Goal: Use online tool/utility: Utilize a website feature to perform a specific function

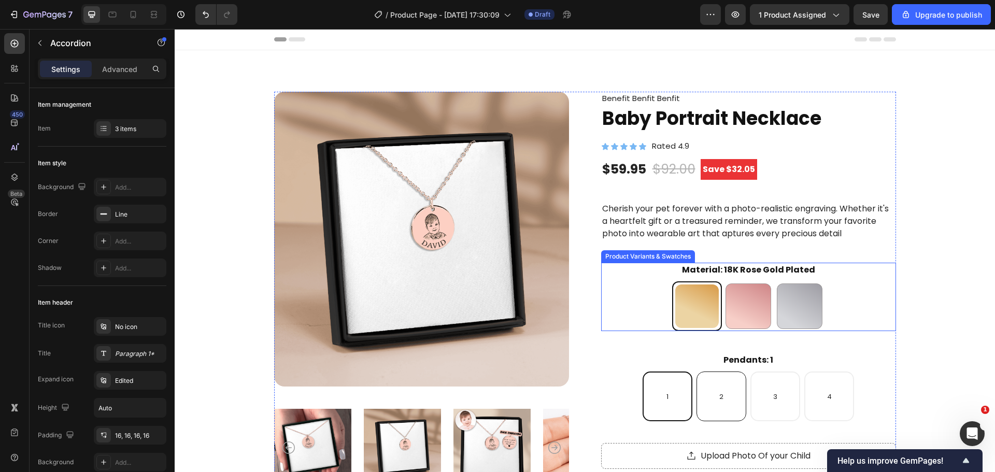
click at [709, 372] on div "2" at bounding box center [721, 397] width 50 height 50
click at [721, 372] on input "2 2 2" at bounding box center [721, 371] width 1 height 1
radio input "true"
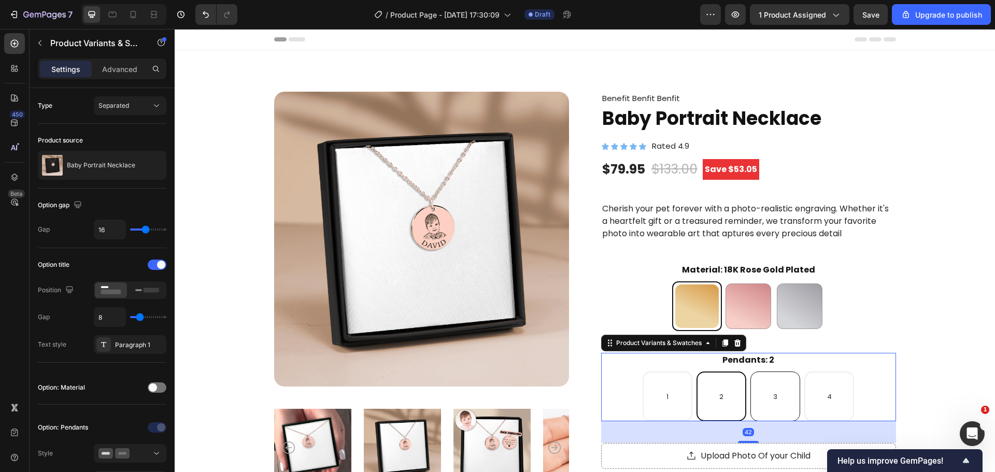
click at [773, 390] on div "3" at bounding box center [775, 397] width 4 height 19
click at [775, 372] on input "3 3 3" at bounding box center [775, 371] width 1 height 1
radio input "true"
click at [855, 400] on div "1 1 1 2 2 2 3 3 3 4 4 4" at bounding box center [748, 397] width 295 height 50
click at [804, 400] on div "4" at bounding box center [829, 397] width 50 height 50
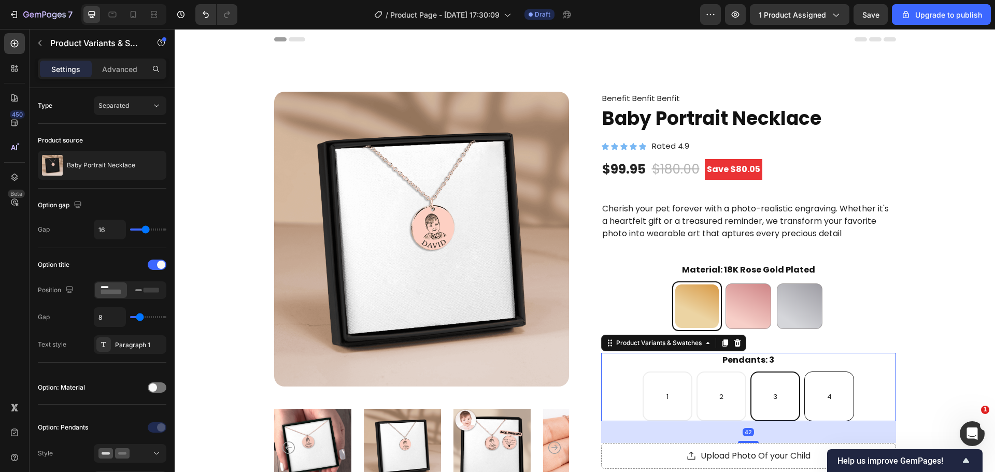
click at [829, 372] on input "4 4 4" at bounding box center [829, 371] width 1 height 1
radio input "true"
click at [899, 372] on div "Product Images Benefit Benfit Benfit Text Block Baby Portrait Necklace Product …" at bounding box center [584, 431] width 737 height 679
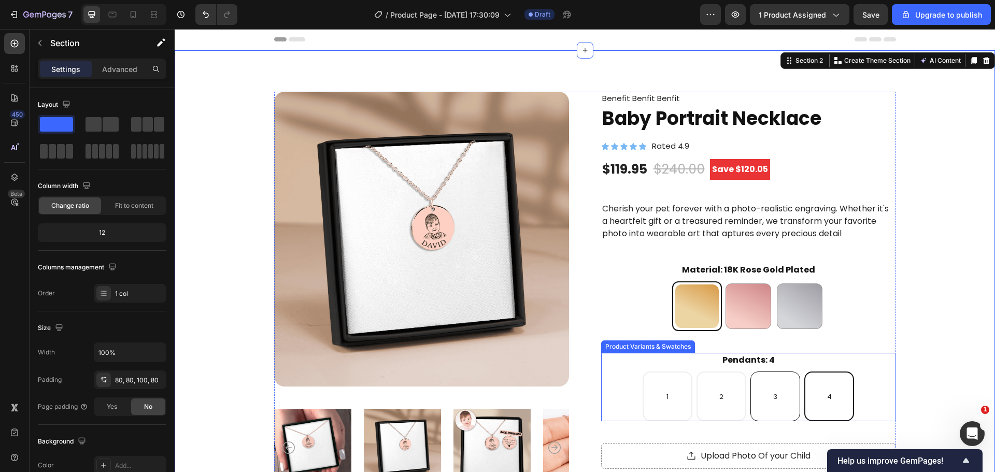
click at [780, 390] on div "3" at bounding box center [775, 397] width 50 height 50
click at [775, 372] on input "3 3 3" at bounding box center [775, 371] width 1 height 1
radio input "true"
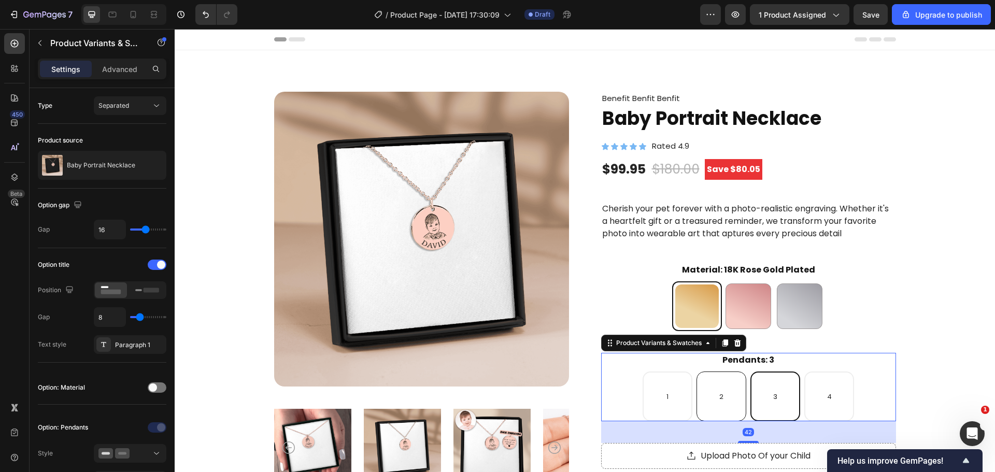
click at [728, 392] on div "2" at bounding box center [721, 397] width 50 height 50
click at [721, 372] on input "2 2 2" at bounding box center [721, 371] width 1 height 1
radio input "true"
click at [652, 389] on div "1" at bounding box center [667, 397] width 50 height 50
click at [667, 372] on input "1 1 1" at bounding box center [667, 371] width 1 height 1
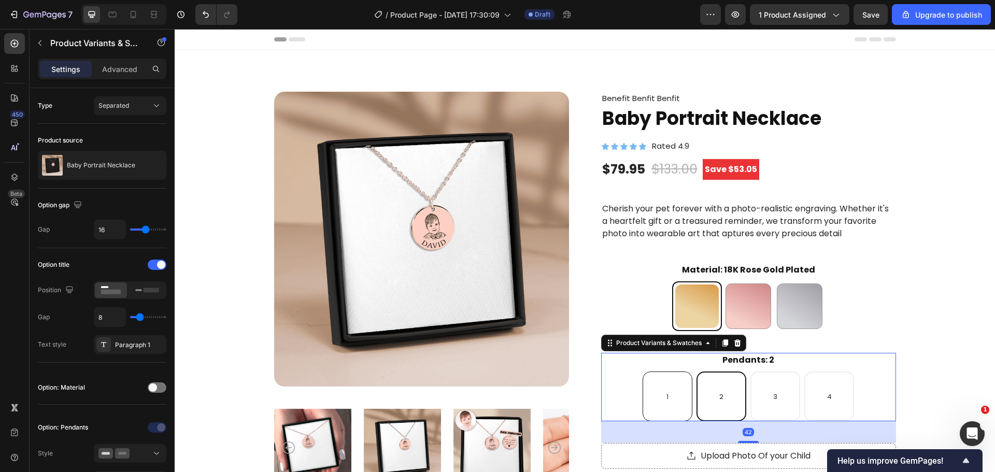
radio input "true"
